Goal: Task Accomplishment & Management: Manage account settings

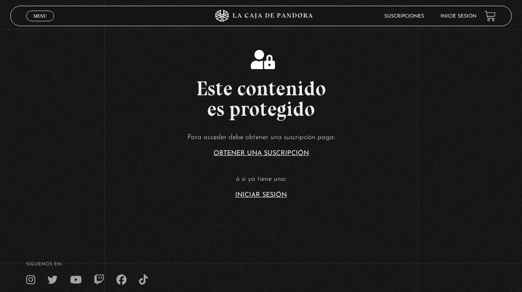
click at [261, 194] on link "Iniciar Sesión" at bounding box center [261, 195] width 52 height 7
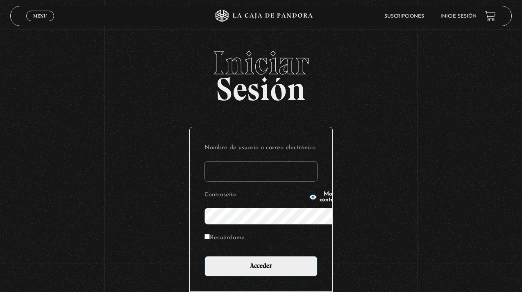
click at [261, 161] on input "Nombre de usuario o correo electrónico" at bounding box center [260, 171] width 113 height 20
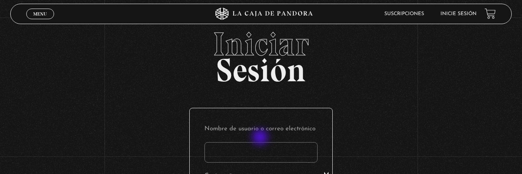
type input "D"
type input "du"
